Goal: Find contact information: Obtain details needed to contact an individual or organization

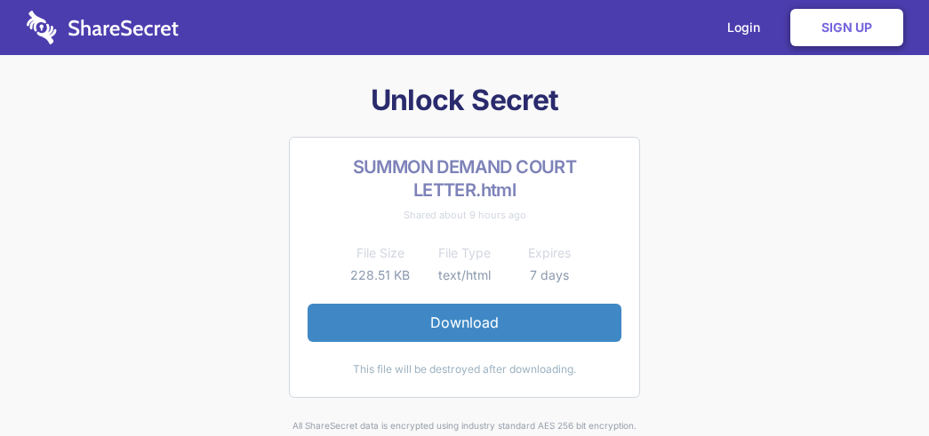
scroll to position [89, 0]
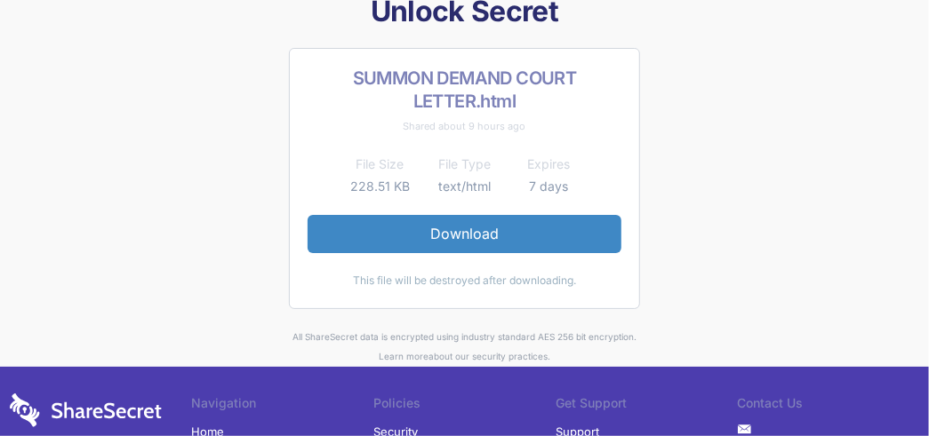
click at [463, 238] on link "Download" at bounding box center [465, 233] width 314 height 37
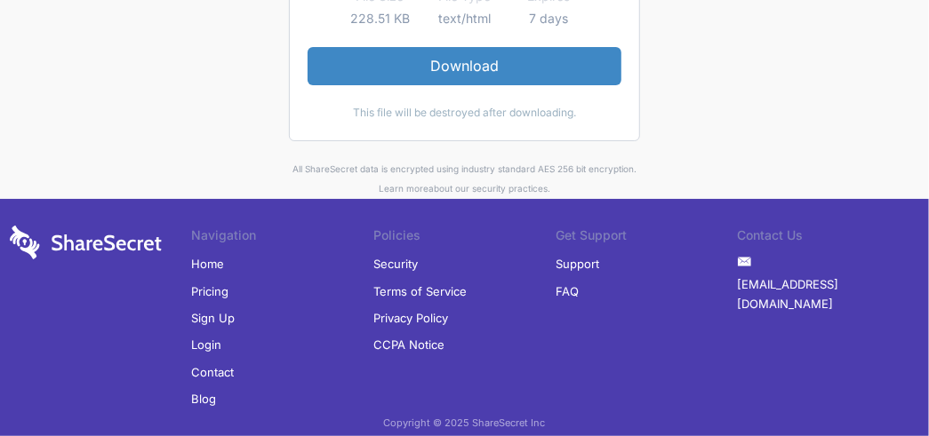
scroll to position [267, 0]
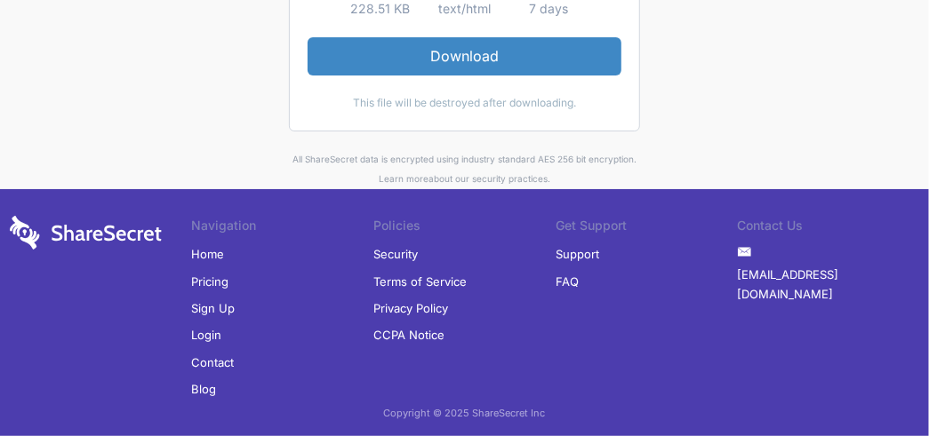
click at [236, 360] on li "Contact" at bounding box center [282, 362] width 182 height 27
click at [228, 359] on link "Contact" at bounding box center [212, 362] width 43 height 27
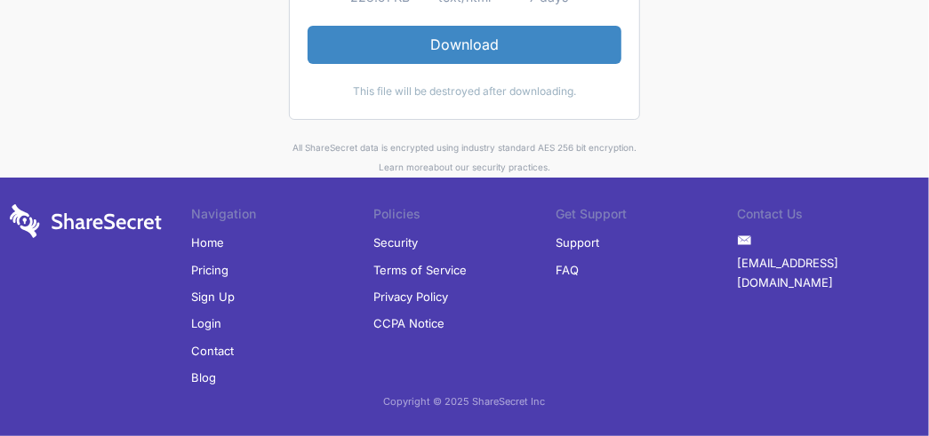
scroll to position [279, 0]
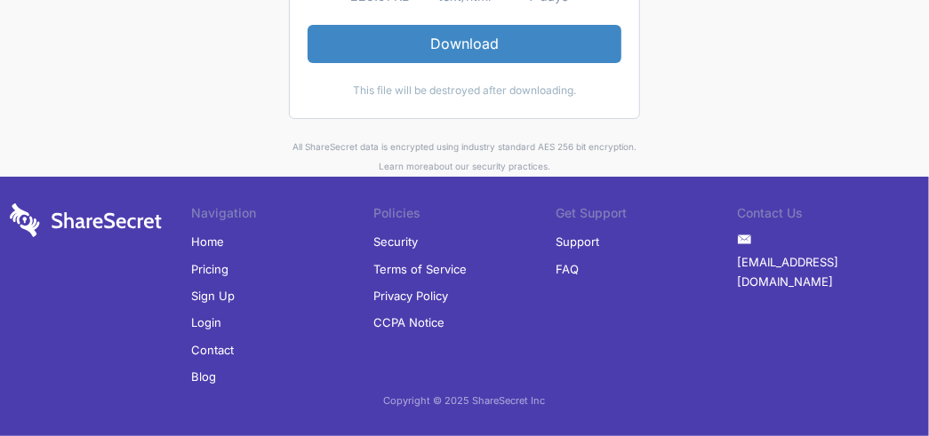
click at [222, 352] on link "Contact" at bounding box center [212, 350] width 43 height 27
